Goal: Obtain resource: Download file/media

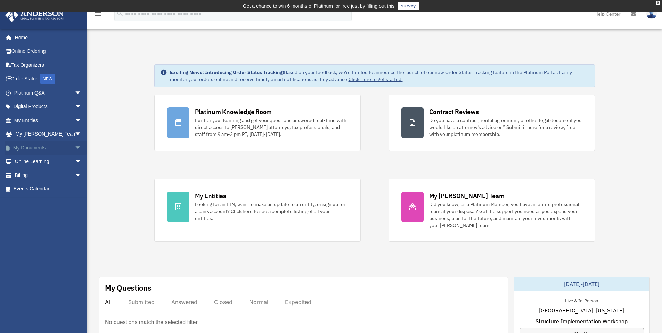
click at [32, 146] on link "My Documents arrow_drop_down" at bounding box center [48, 148] width 87 height 14
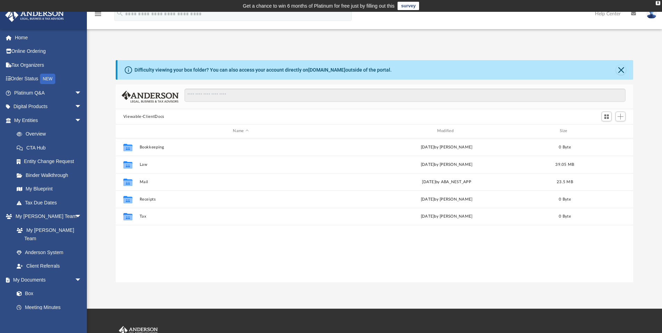
scroll to position [152, 512]
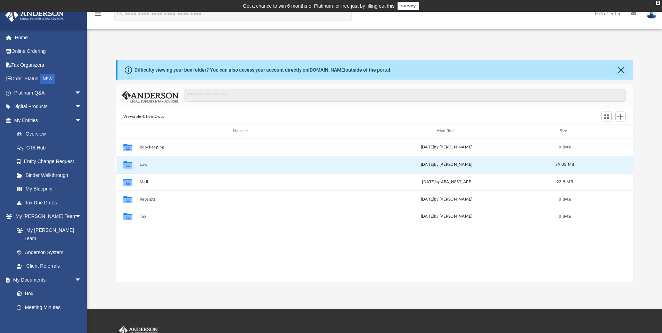
click at [146, 163] on button "Law" at bounding box center [240, 164] width 203 height 5
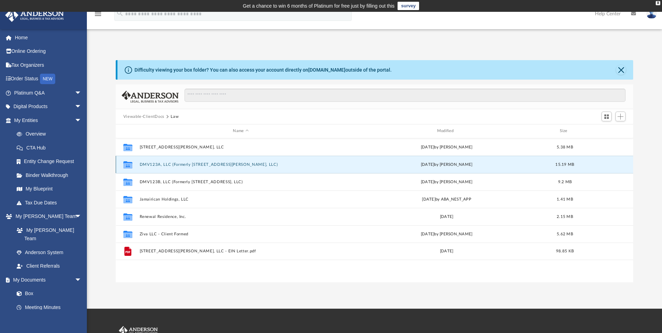
click at [198, 163] on button "DMV123A, LLC (Formerly 425 Christopher Ave #21, LLC)" at bounding box center [240, 164] width 203 height 5
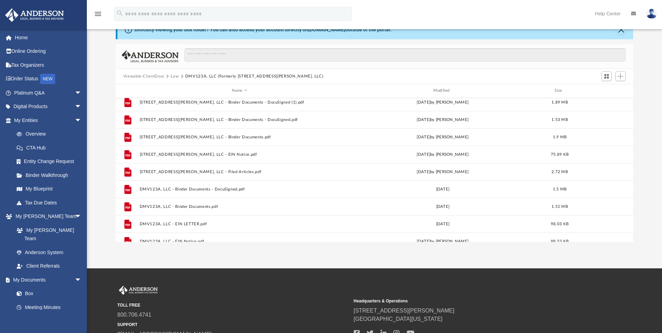
scroll to position [126, 0]
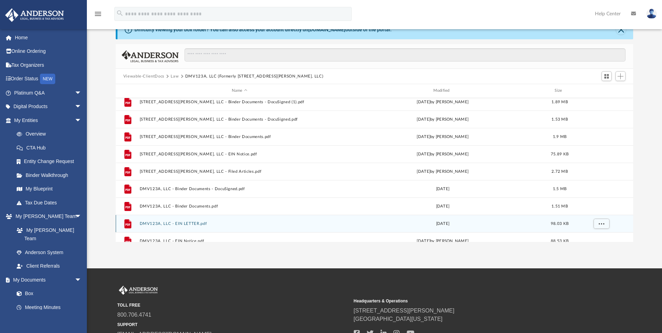
click at [198, 221] on button "DMV123A, LLC - EIN LETTER.pdf" at bounding box center [239, 223] width 200 height 5
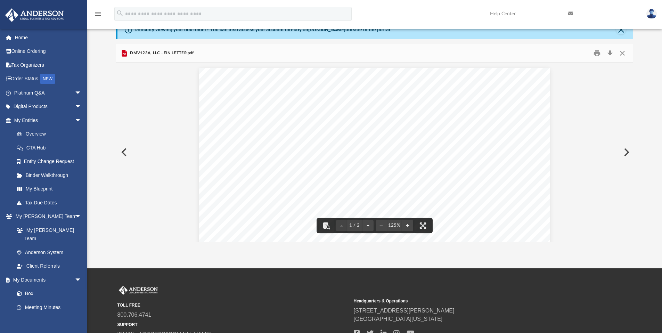
scroll to position [39, 0]
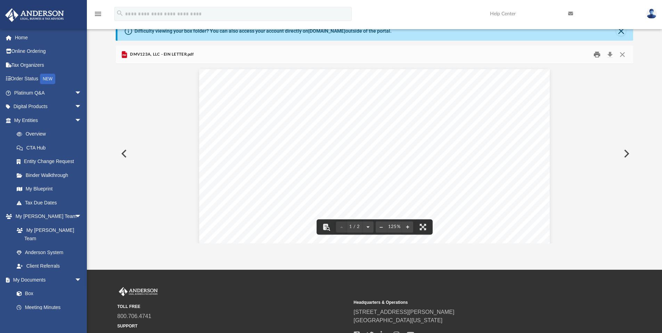
click at [595, 56] on button "Print" at bounding box center [597, 54] width 14 height 11
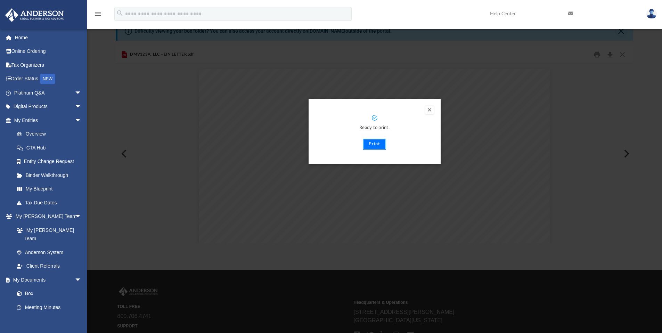
click at [379, 145] on button "Print" at bounding box center [374, 144] width 23 height 11
